Goal: Transaction & Acquisition: Purchase product/service

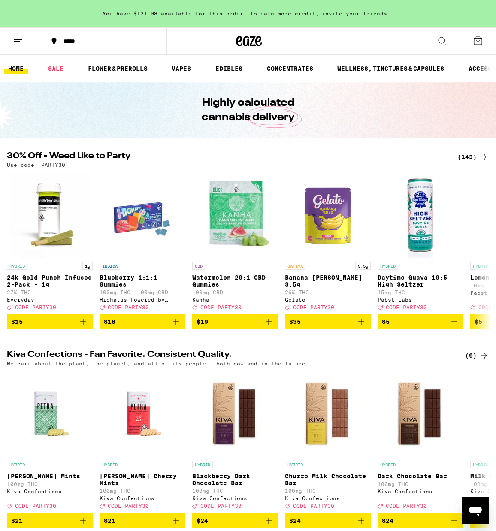
click at [484, 37] on button at bounding box center [478, 41] width 36 height 27
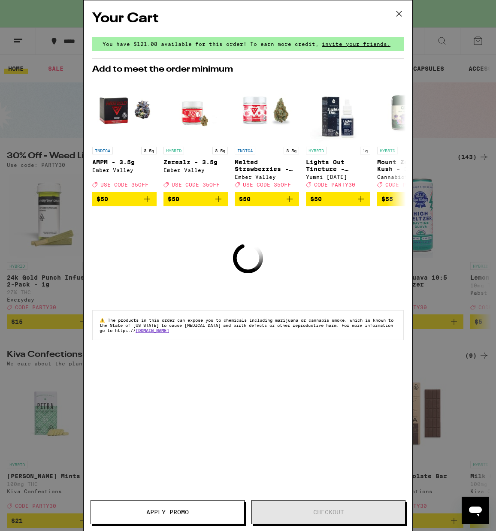
click at [400, 12] on icon at bounding box center [398, 13] width 5 height 5
